Goal: Download file/media

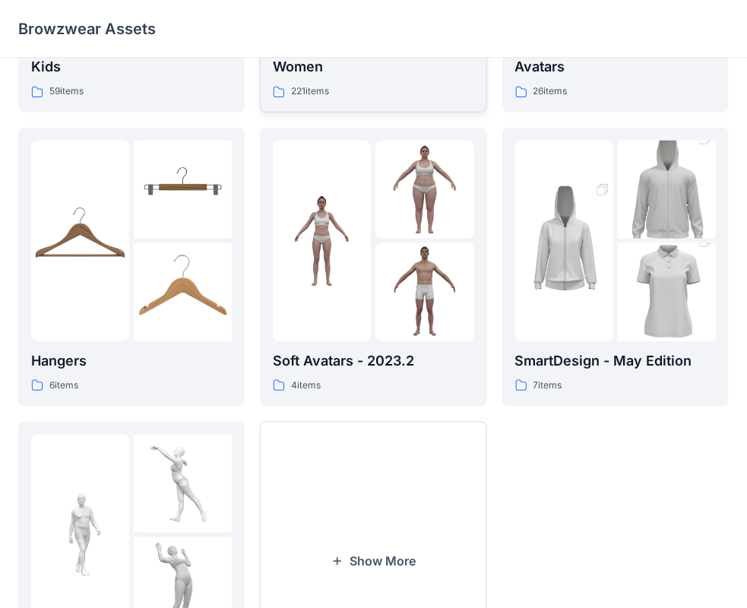
scroll to position [377, 0]
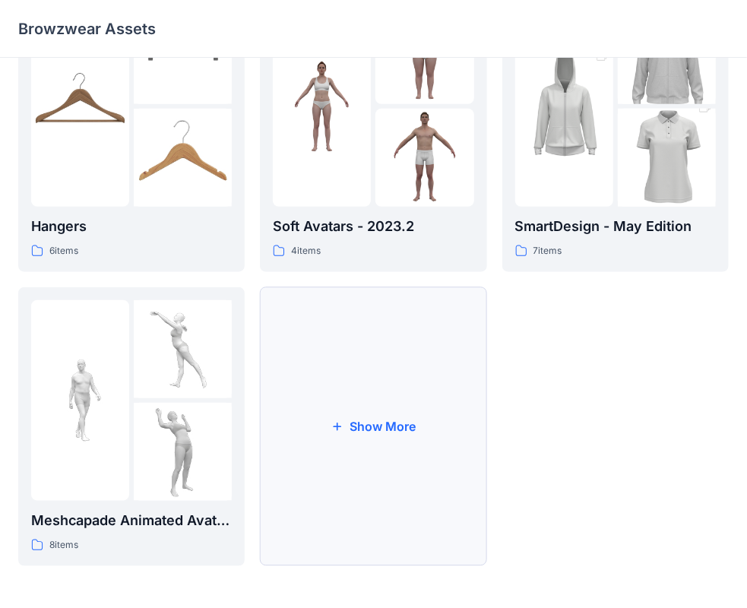
click at [364, 359] on button "Show More" at bounding box center [373, 426] width 227 height 279
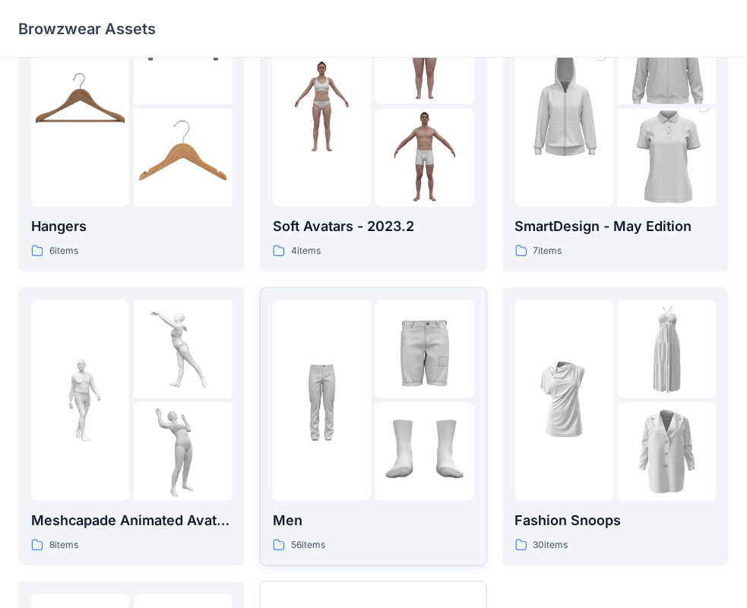
click at [402, 355] on img at bounding box center [425, 349] width 98 height 98
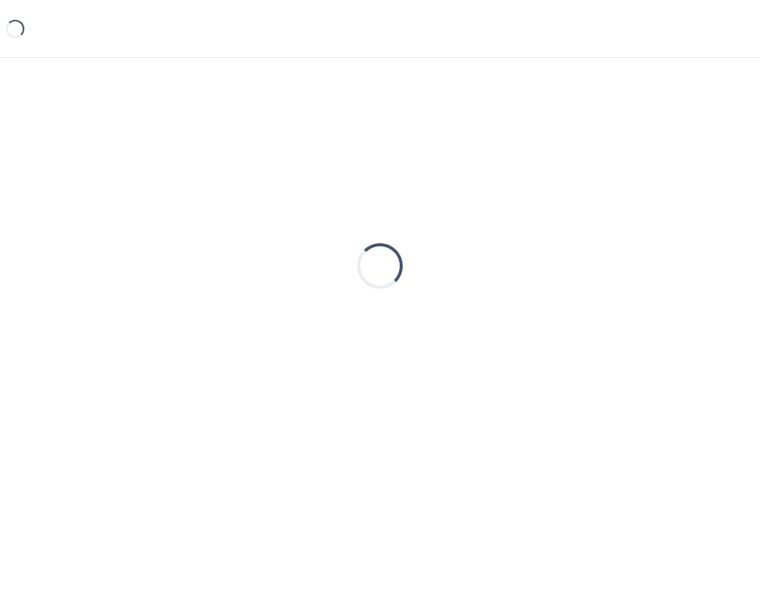
click at [402, 355] on div "Loading..." at bounding box center [380, 266] width 724 height 380
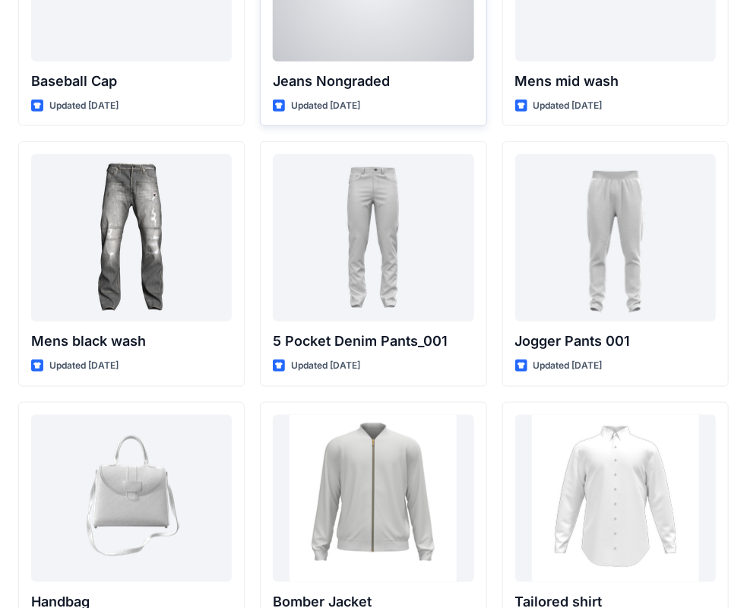
scroll to position [608, 0]
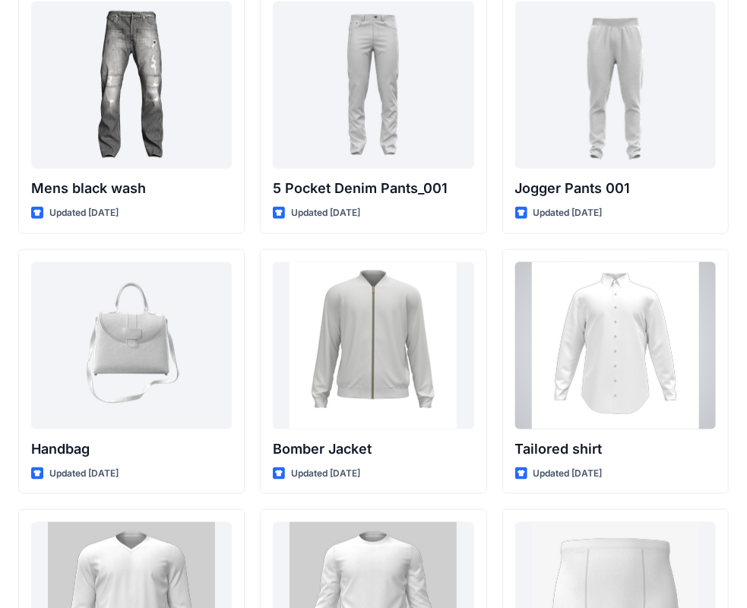
click at [603, 330] on div at bounding box center [616, 345] width 201 height 167
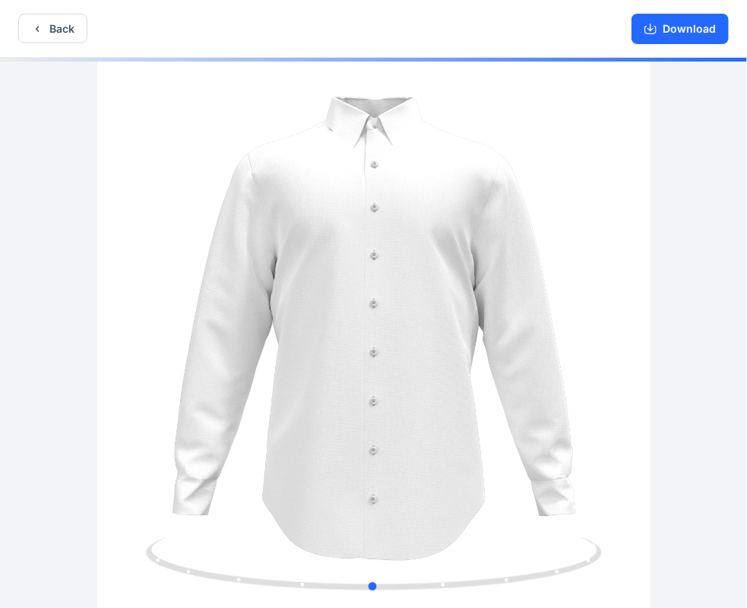
drag, startPoint x: 456, startPoint y: 251, endPoint x: 372, endPoint y: 264, distance: 85.4
click at [373, 265] on div at bounding box center [373, 335] width 747 height 554
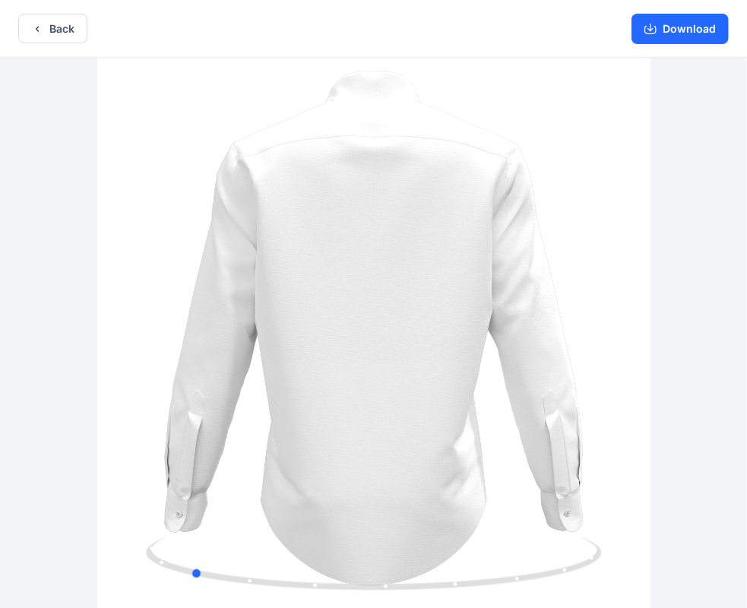
drag, startPoint x: 418, startPoint y: 258, endPoint x: 311, endPoint y: 248, distance: 107.7
click at [307, 259] on div at bounding box center [373, 335] width 747 height 554
click at [650, 38] on button "Download" at bounding box center [680, 29] width 97 height 30
